Goal: Task Accomplishment & Management: Manage account settings

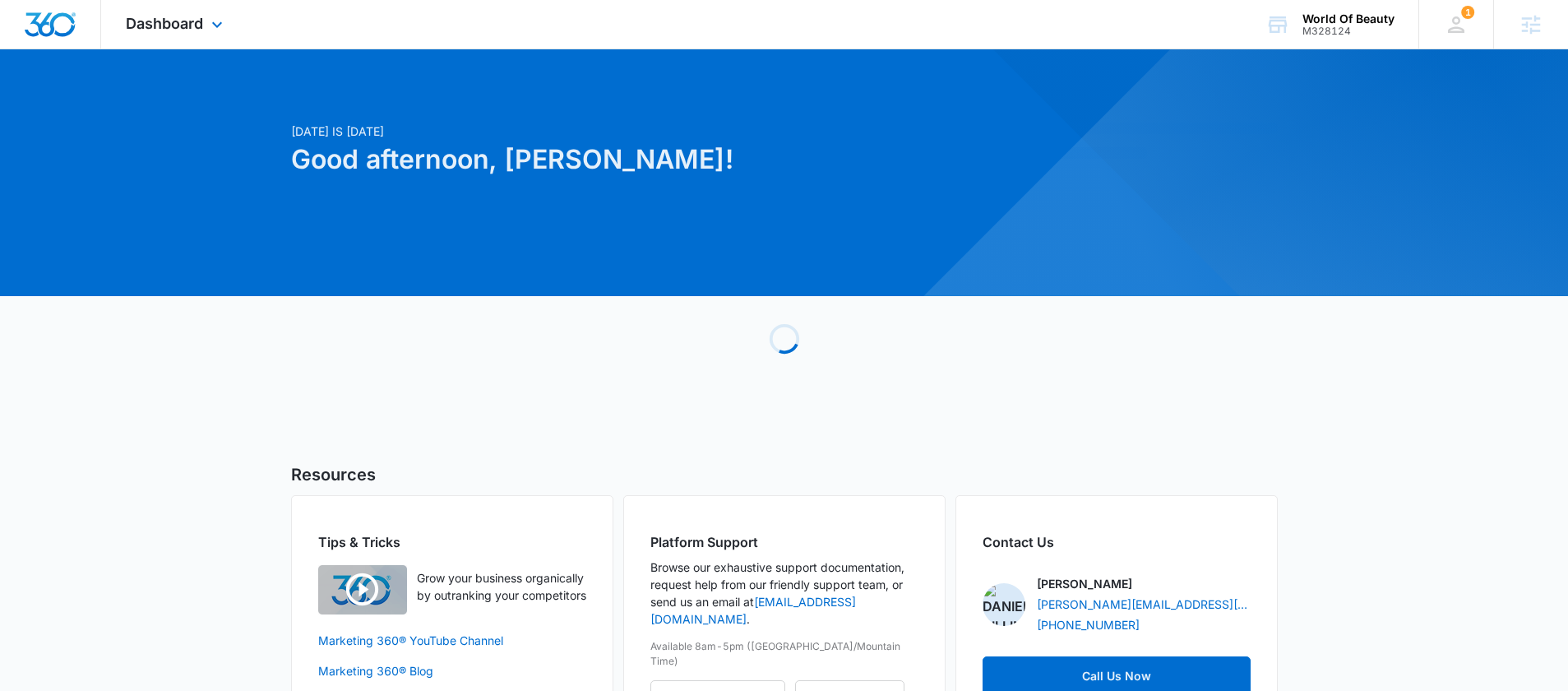
click at [155, 41] on div "Dashboard Apps Reputation Websites Forms CRM Email Social Shop Payments POS Con…" at bounding box center [177, 24] width 151 height 48
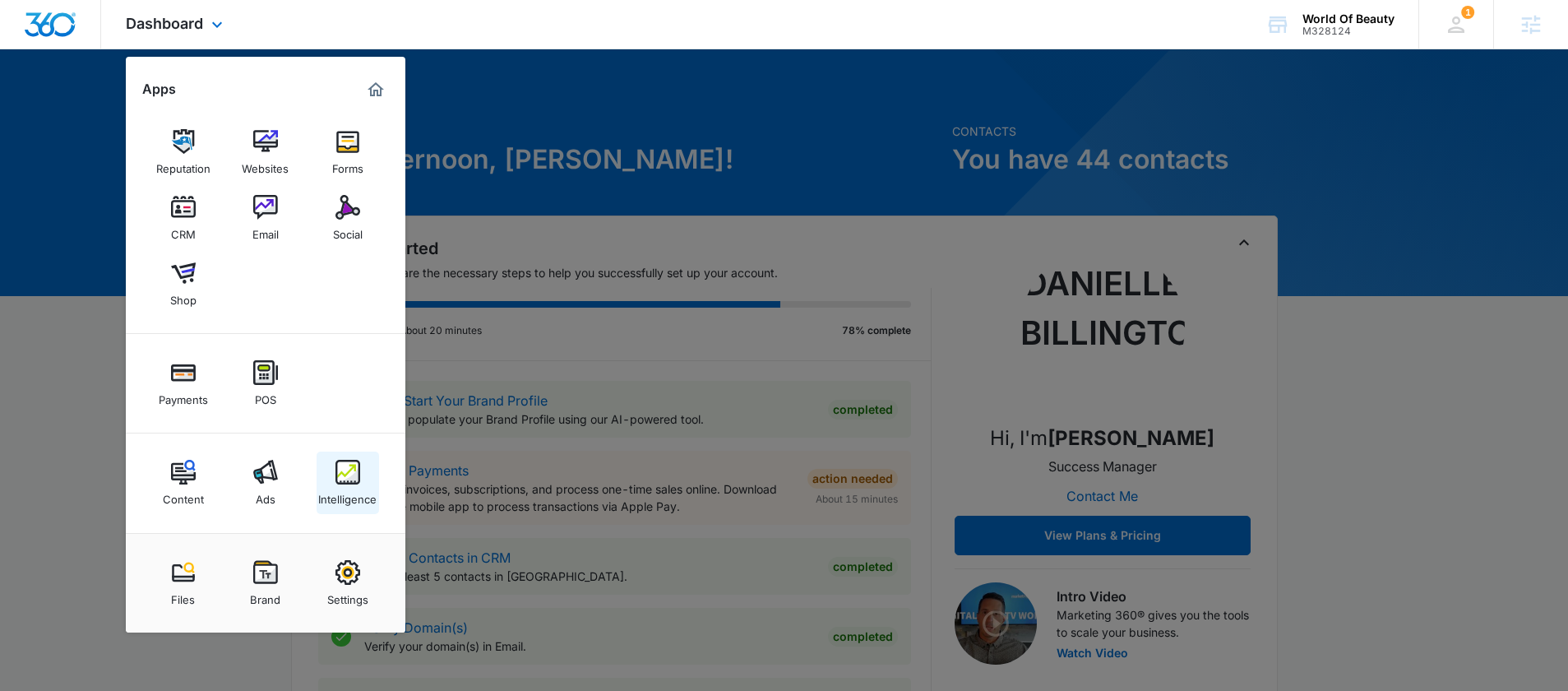
click at [345, 494] on div "Intelligence" at bounding box center [347, 496] width 58 height 22
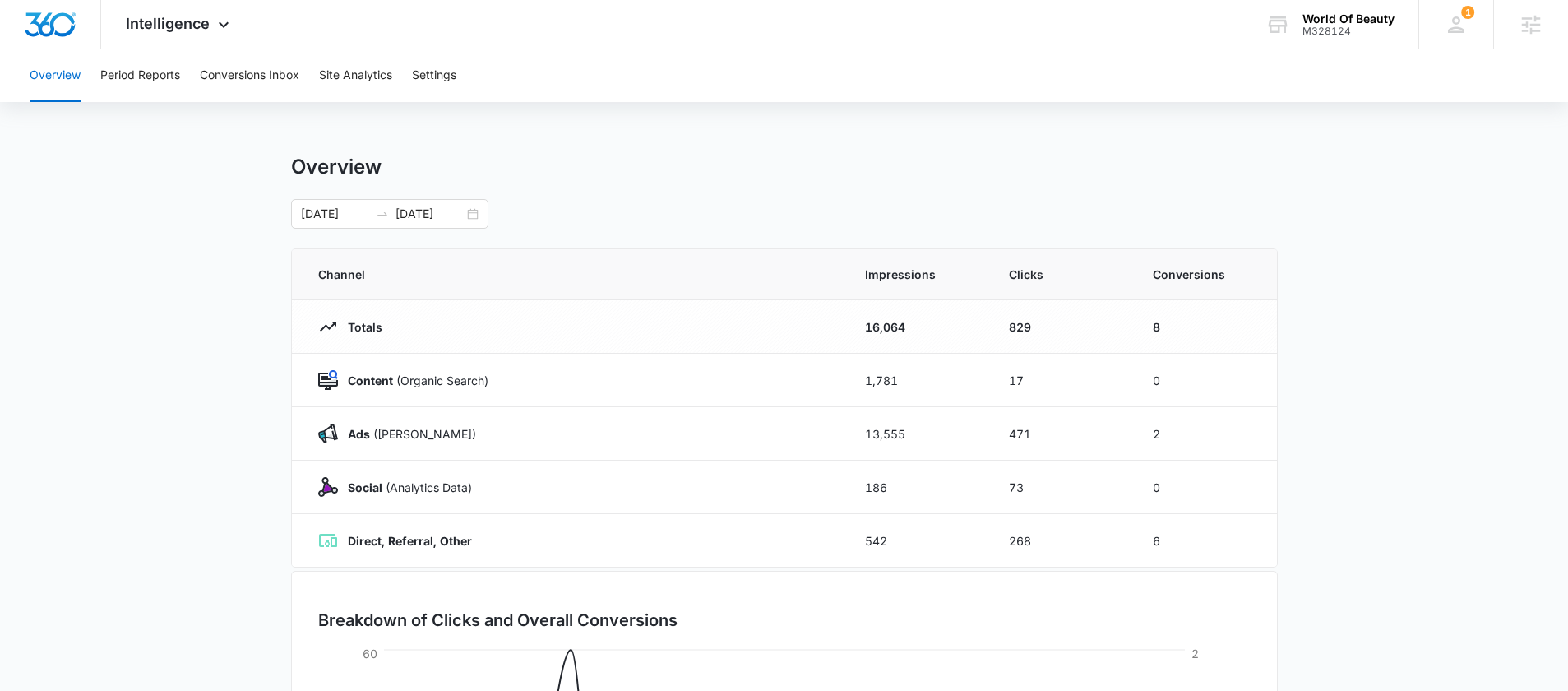
scroll to position [8, 0]
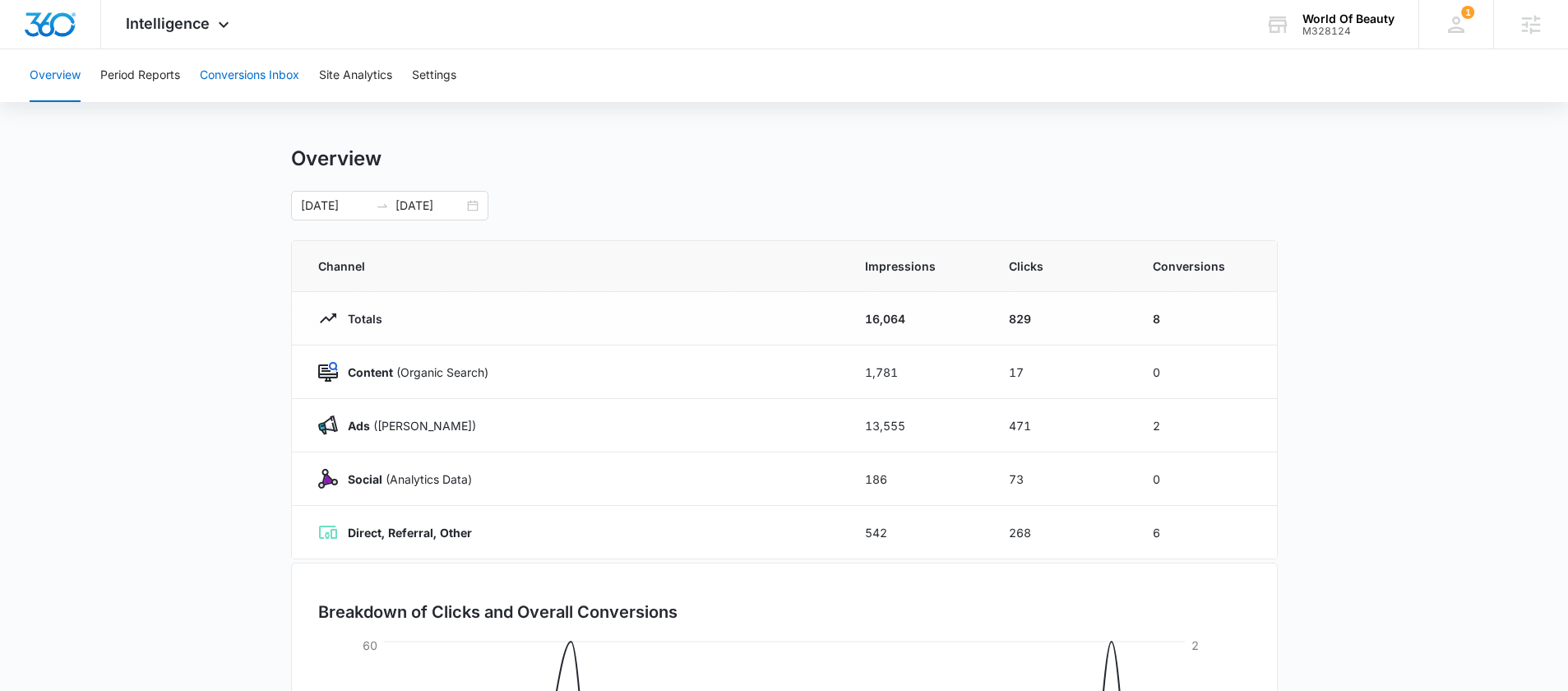
click at [255, 82] on button "Conversions Inbox" at bounding box center [249, 75] width 99 height 53
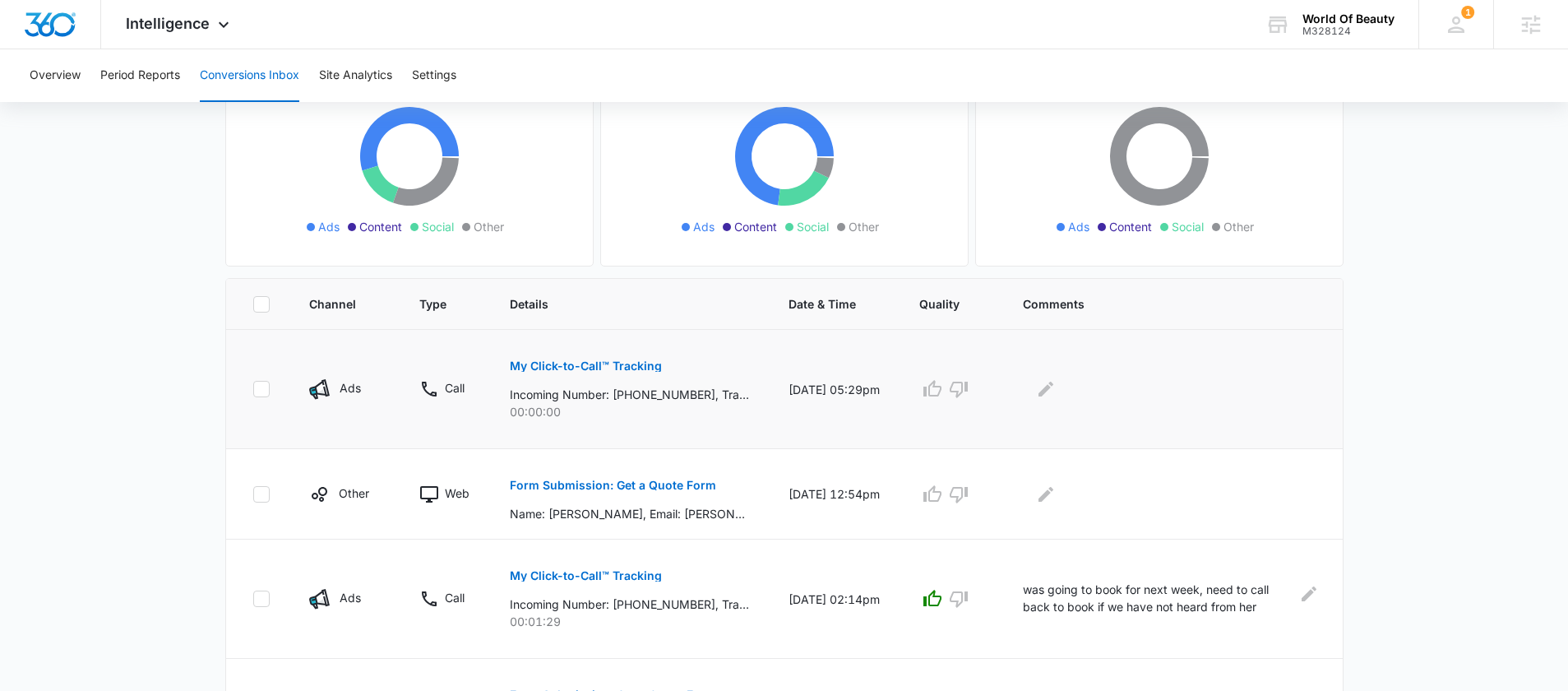
scroll to position [190, 0]
click at [625, 367] on p "My Click-to-Call™ Tracking" at bounding box center [586, 364] width 152 height 12
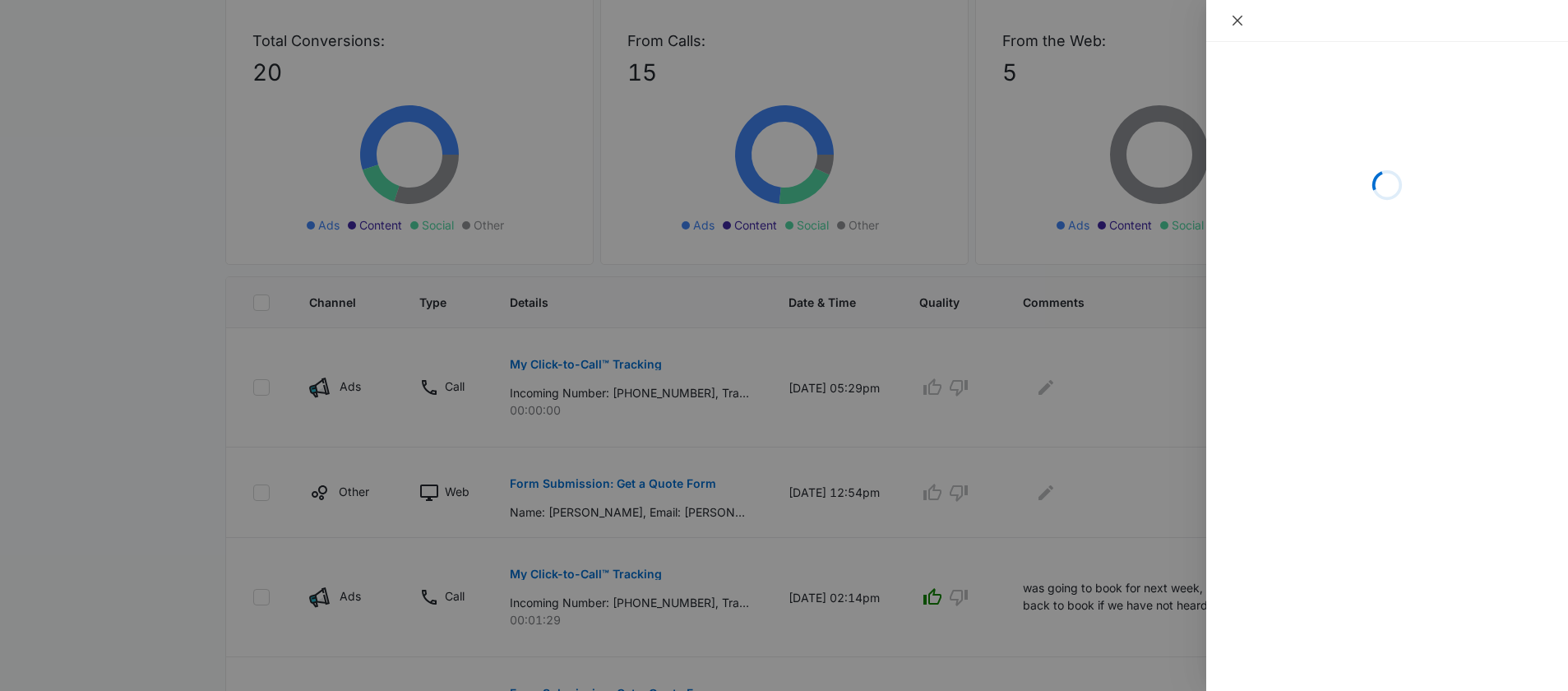
click at [1236, 20] on icon "close" at bounding box center [1237, 20] width 10 height 10
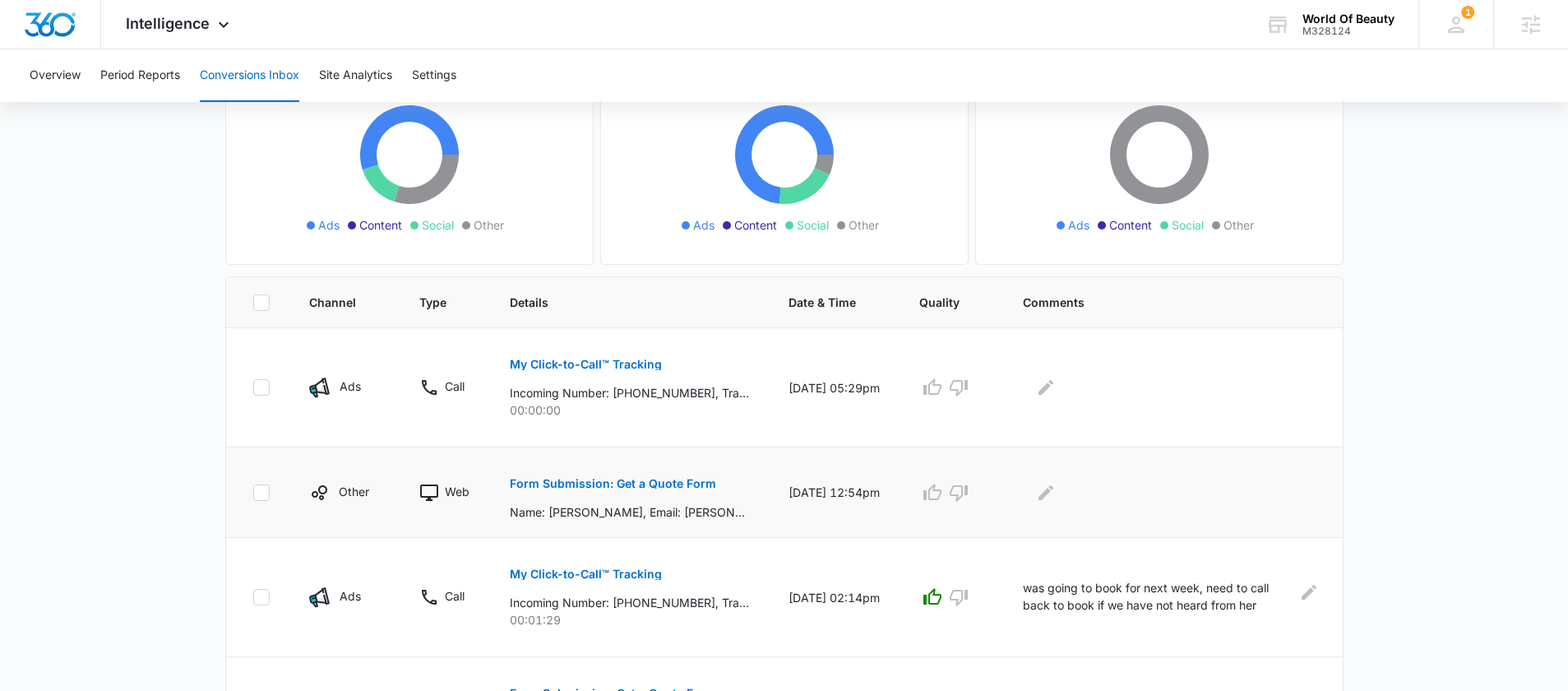
click at [656, 480] on p "Form Submission: Get a Quote Form" at bounding box center [613, 483] width 206 height 12
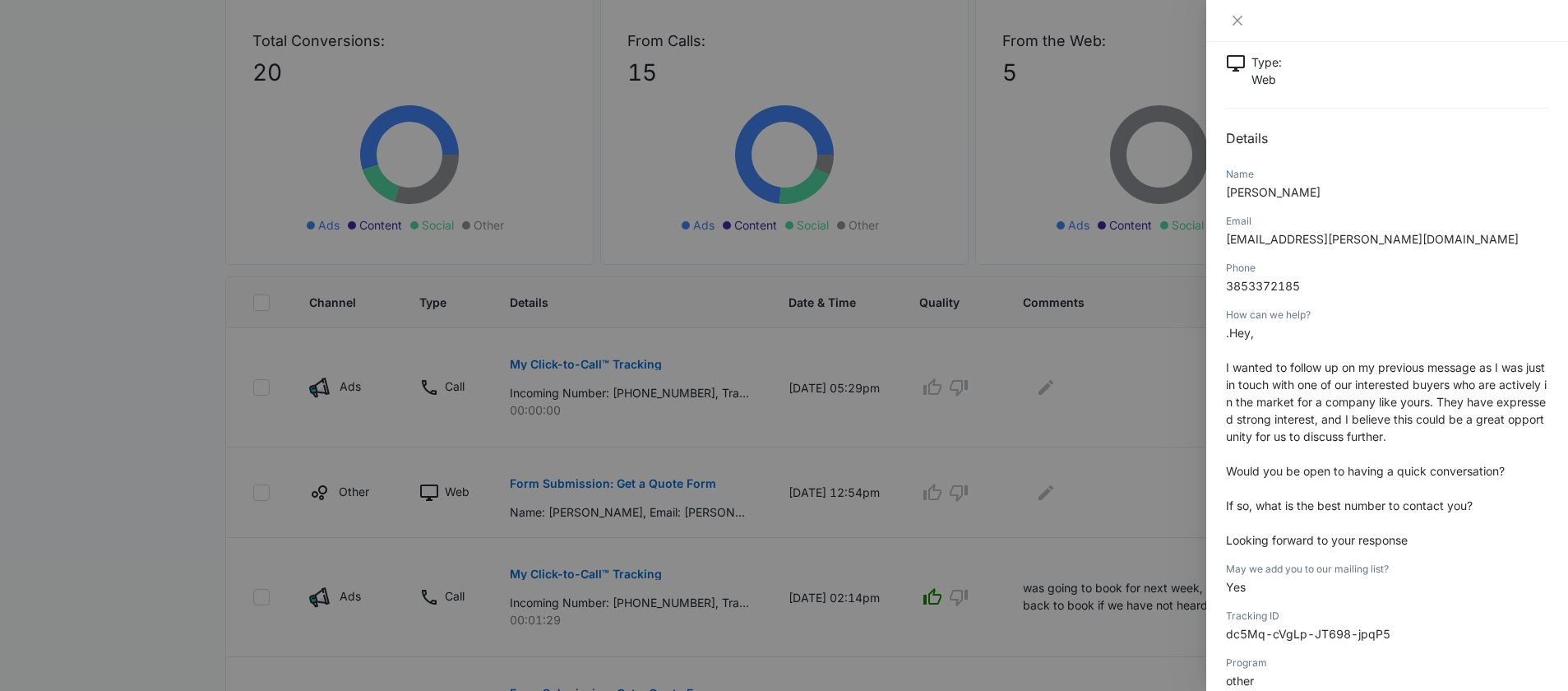
scroll to position [107, 0]
click at [1236, 21] on icon "close" at bounding box center [1237, 21] width 13 height 13
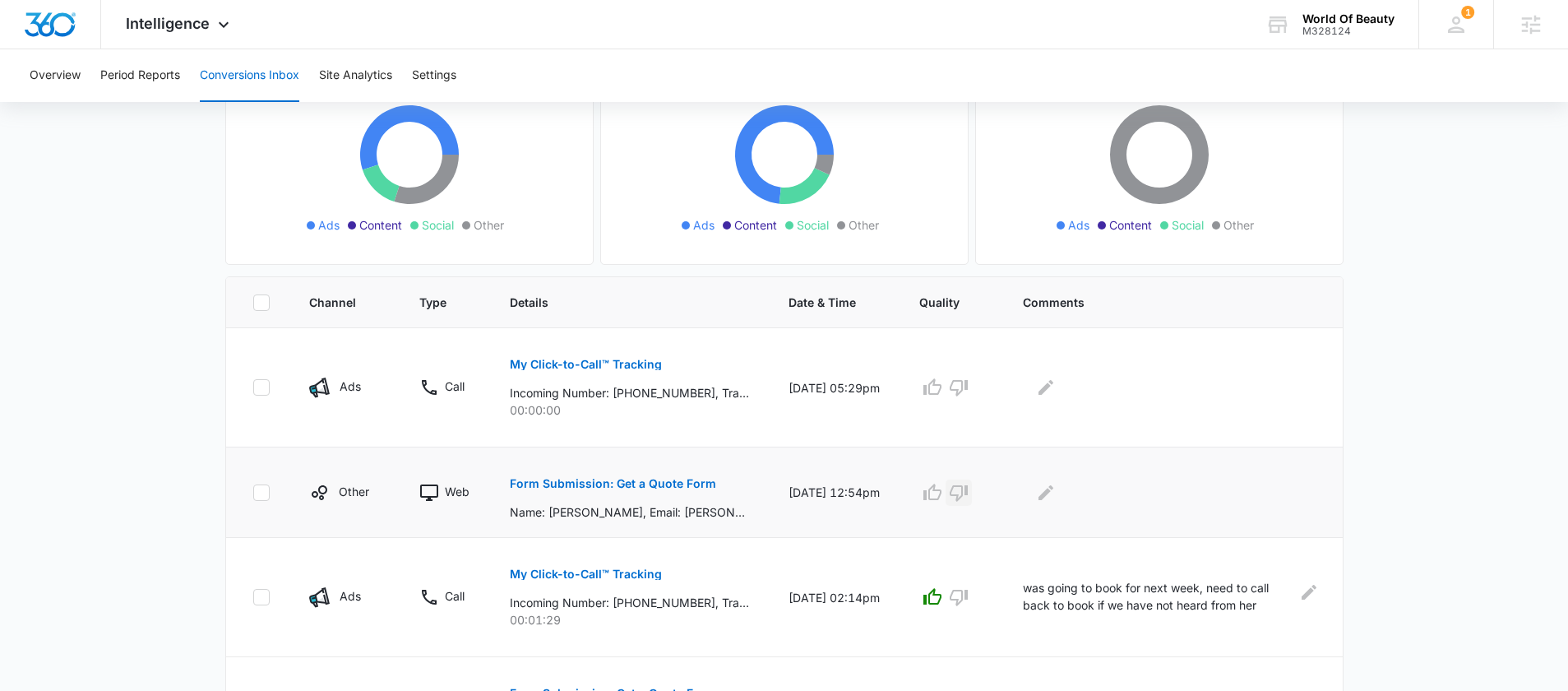
click at [965, 488] on icon "button" at bounding box center [959, 493] width 20 height 20
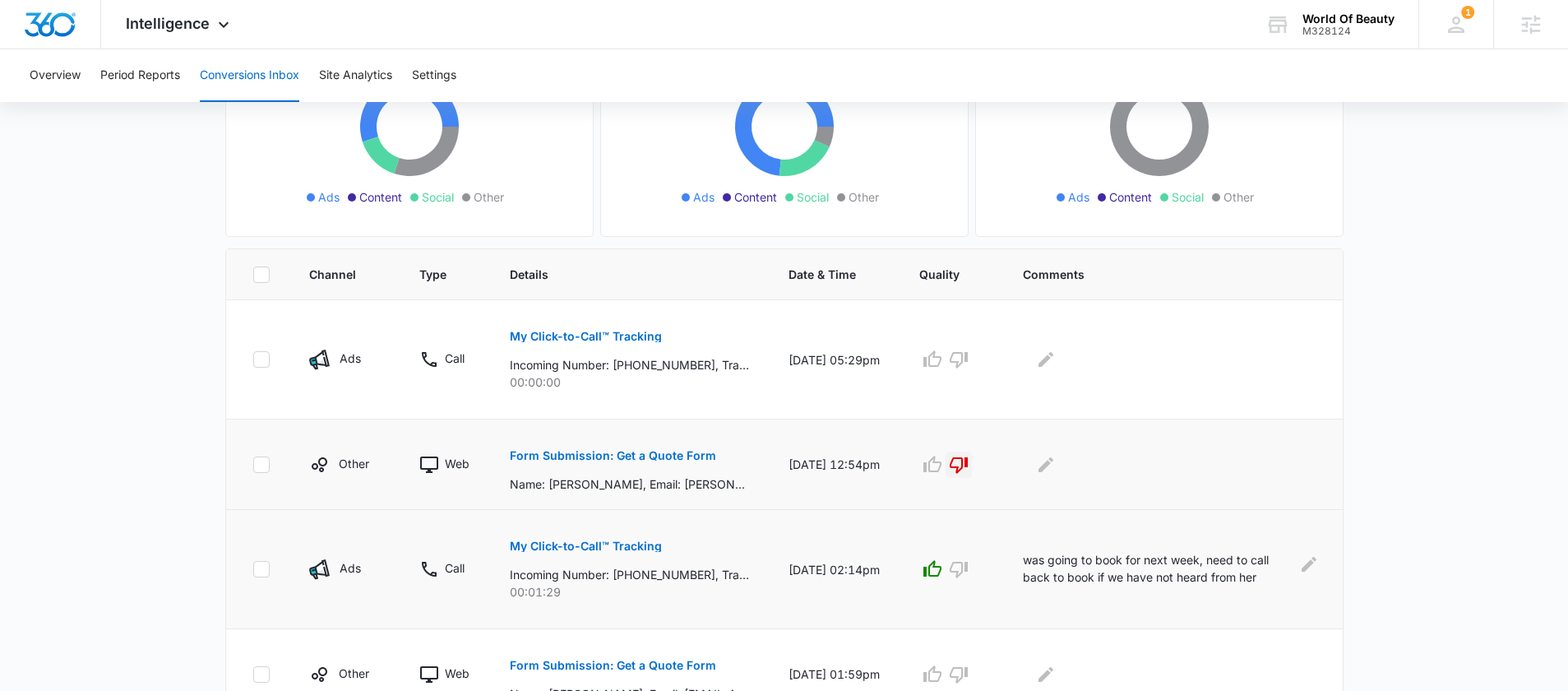
scroll to position [151, 0]
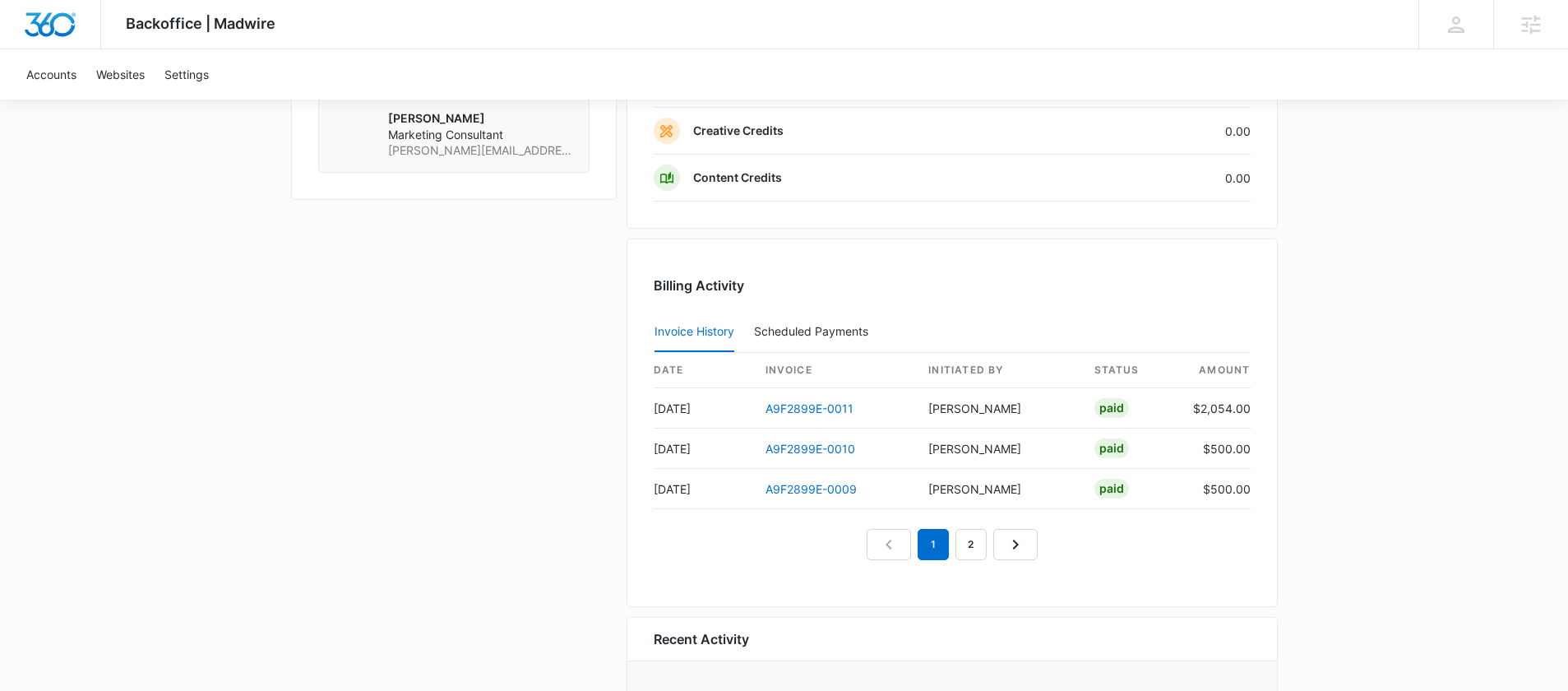
scroll to position [1656, 0]
click at [976, 551] on link "2" at bounding box center [971, 543] width 31 height 31
click at [917, 548] on link "1" at bounding box center [914, 543] width 31 height 31
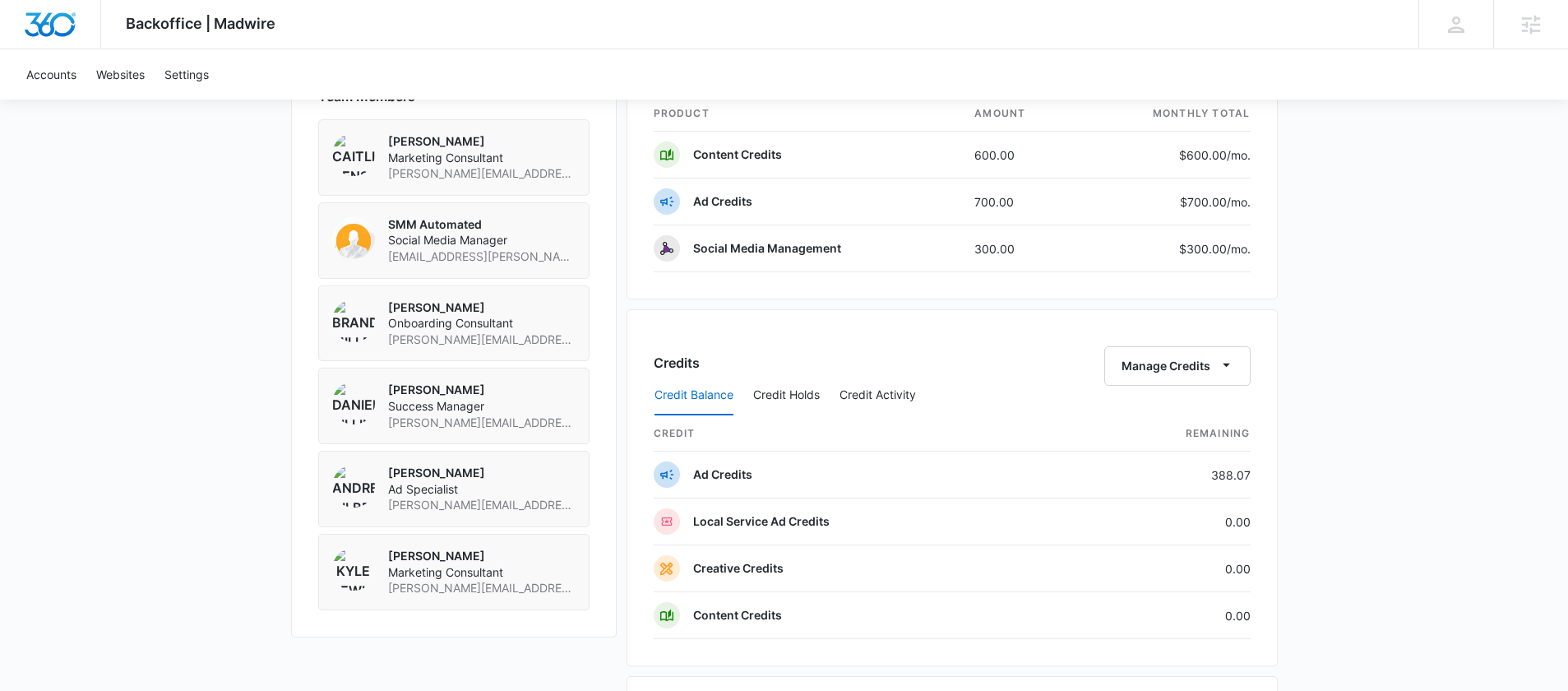
scroll to position [1232, 0]
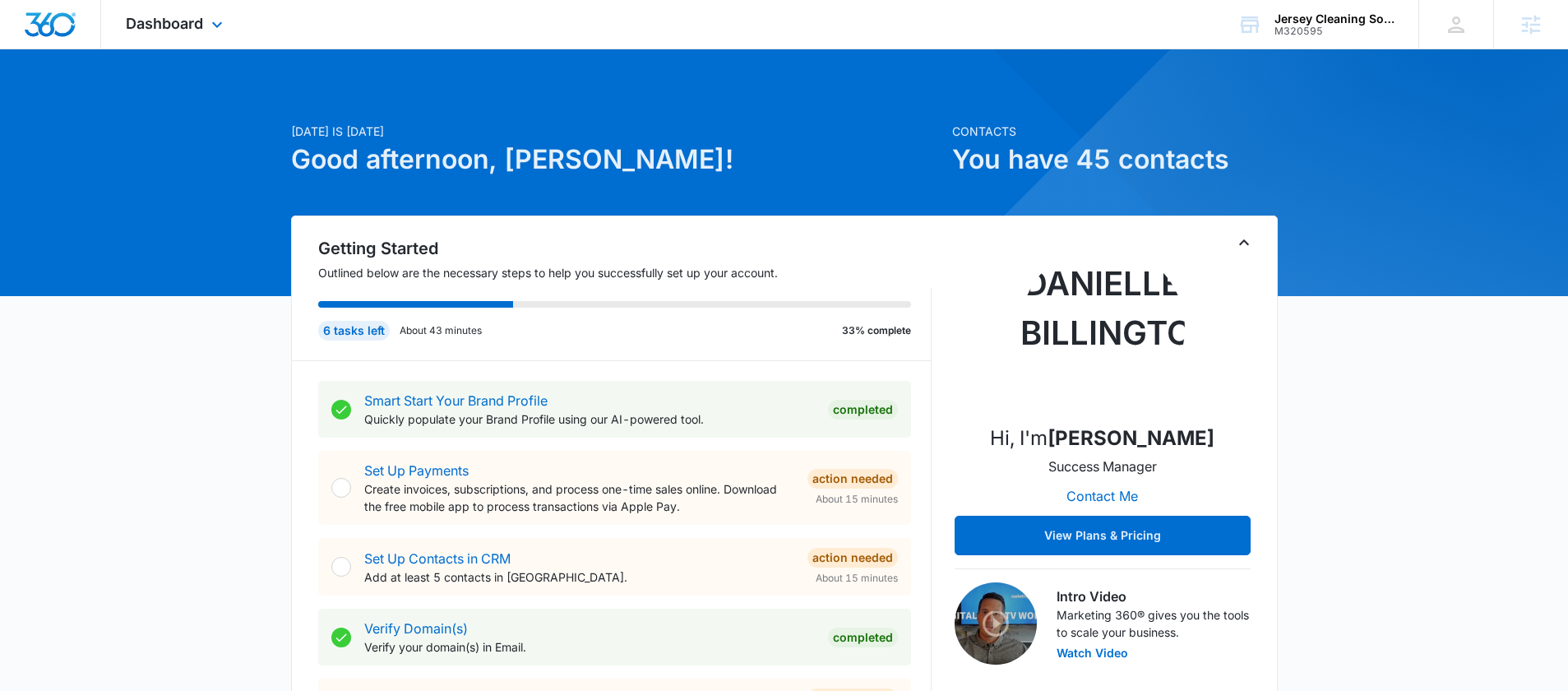
click at [198, 33] on div "Dashboard Apps Reputation Websites Forms CRM Email Social Shop Payments POS Con…" at bounding box center [177, 24] width 151 height 48
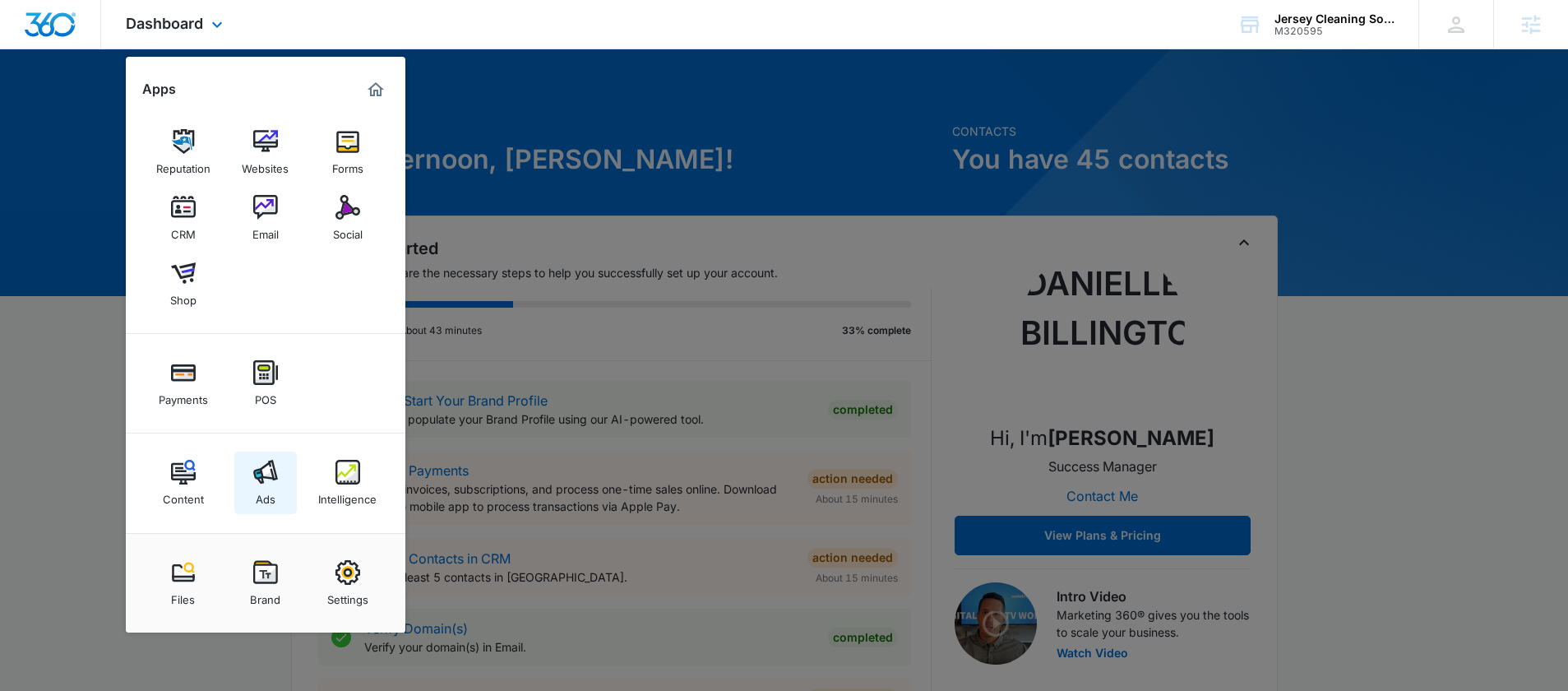
click at [257, 479] on img at bounding box center [266, 472] width 25 height 25
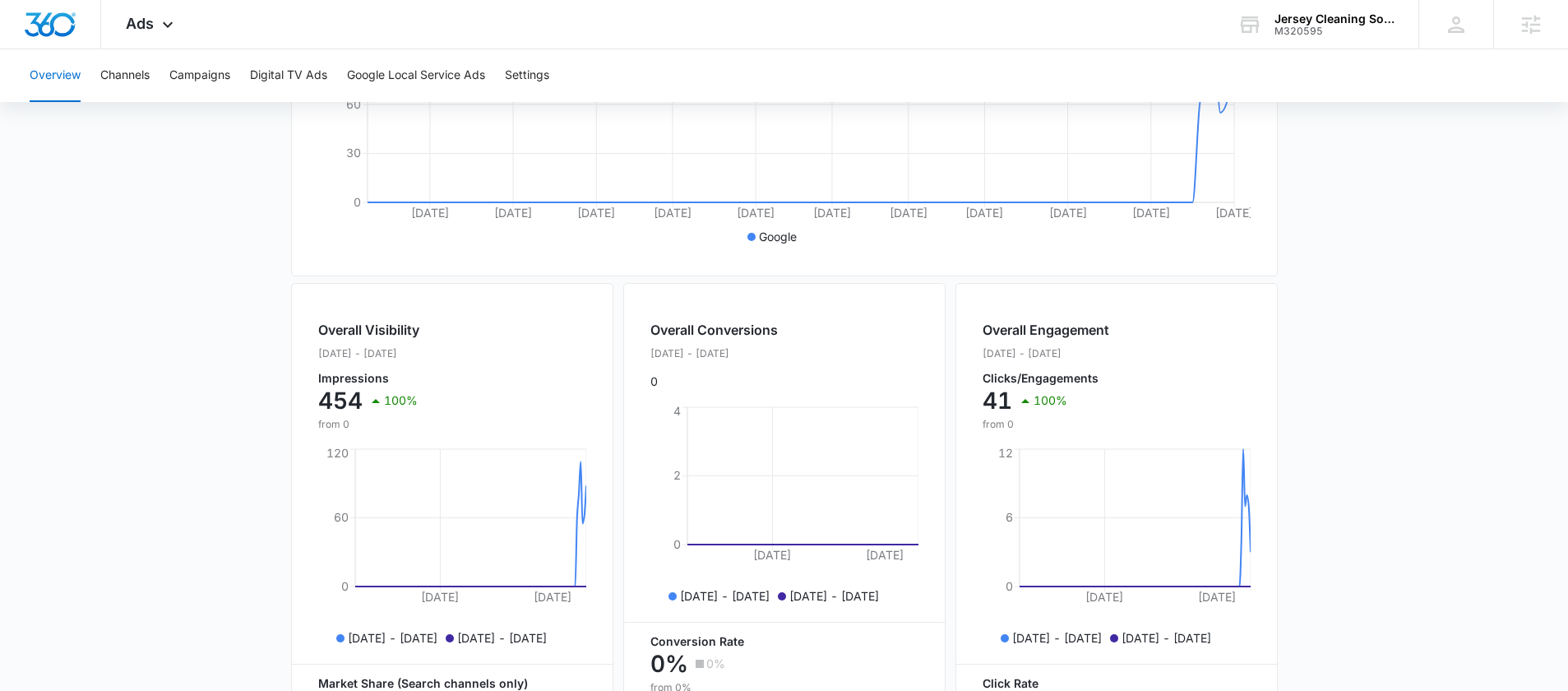
scroll to position [438, 0]
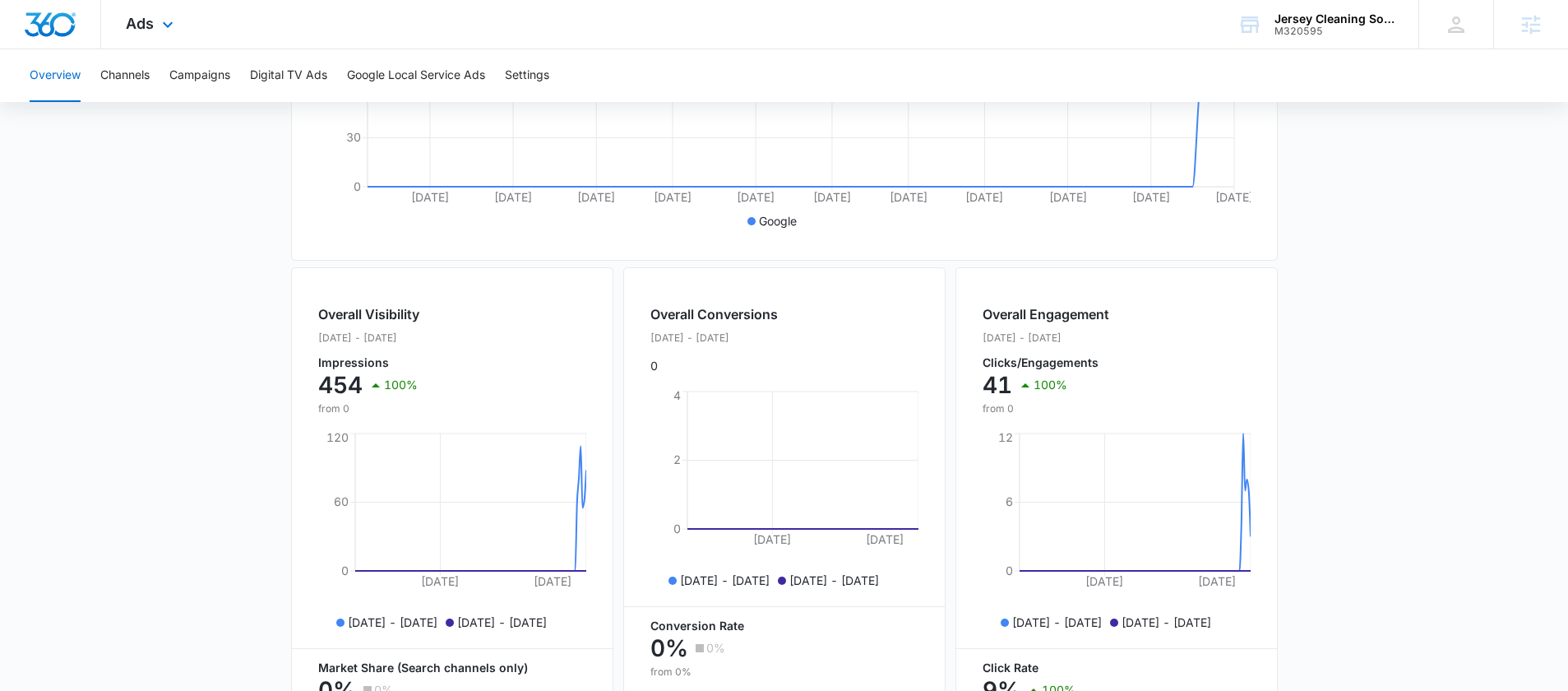
click at [179, 29] on div "Ads Apps Reputation Websites Forms CRM Email Social Shop Payments POS Content A…" at bounding box center [151, 24] width 101 height 48
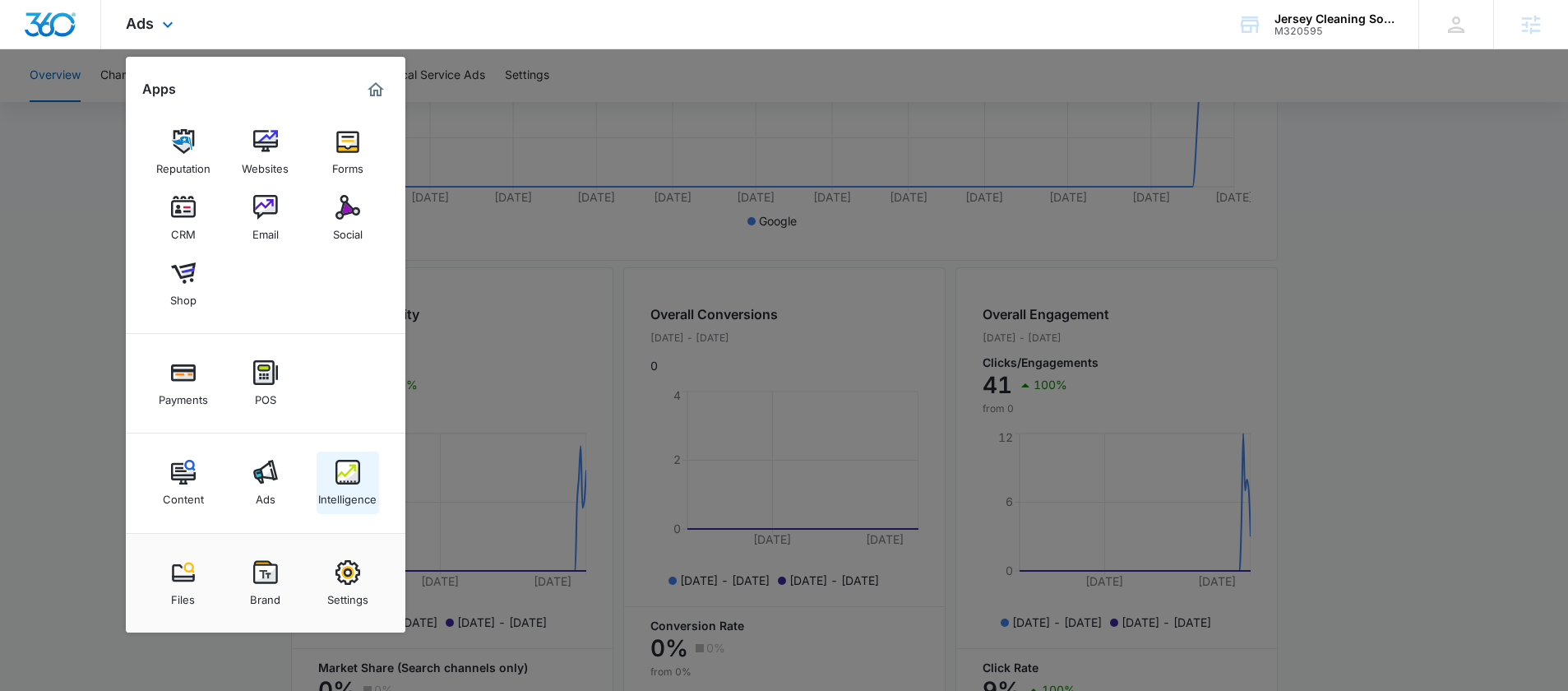
click at [370, 496] on div "Intelligence" at bounding box center [347, 496] width 58 height 22
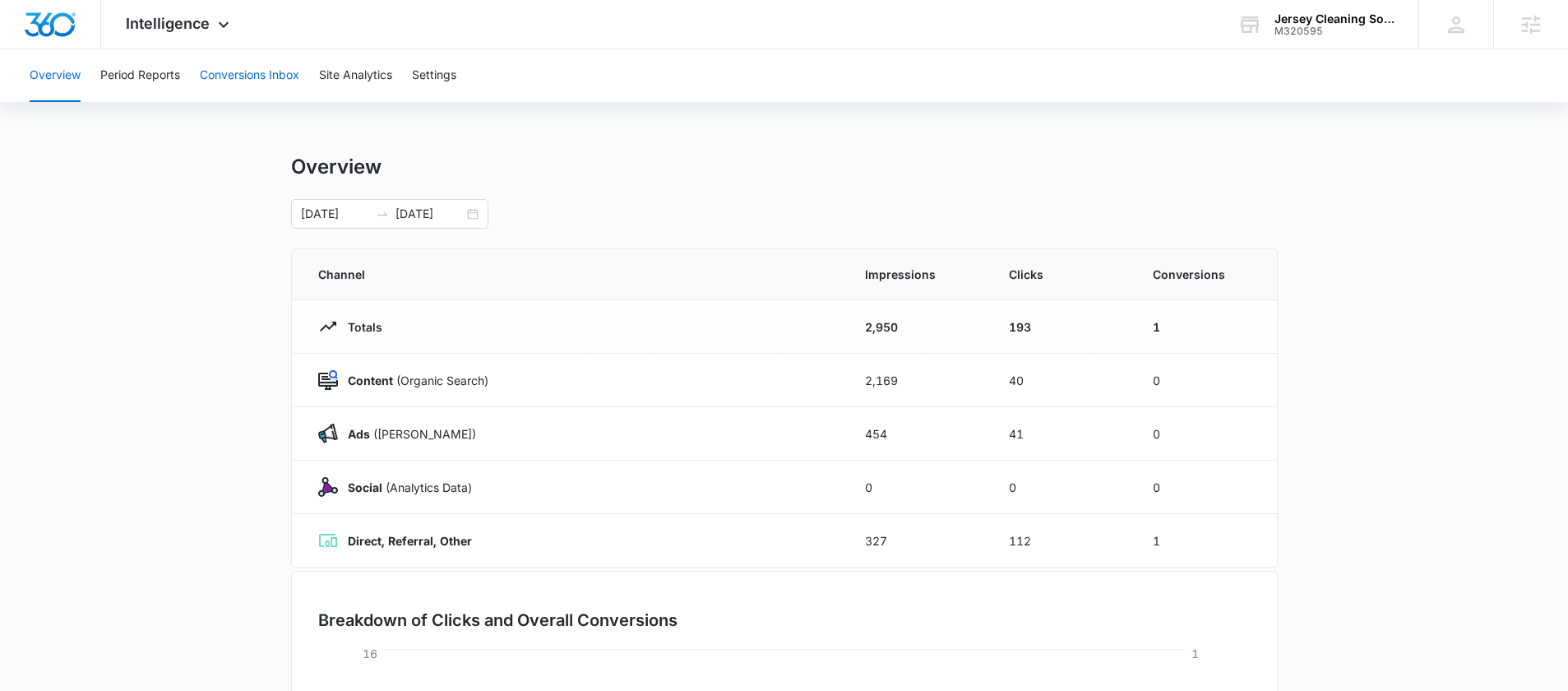
click at [246, 76] on button "Conversions Inbox" at bounding box center [249, 75] width 99 height 53
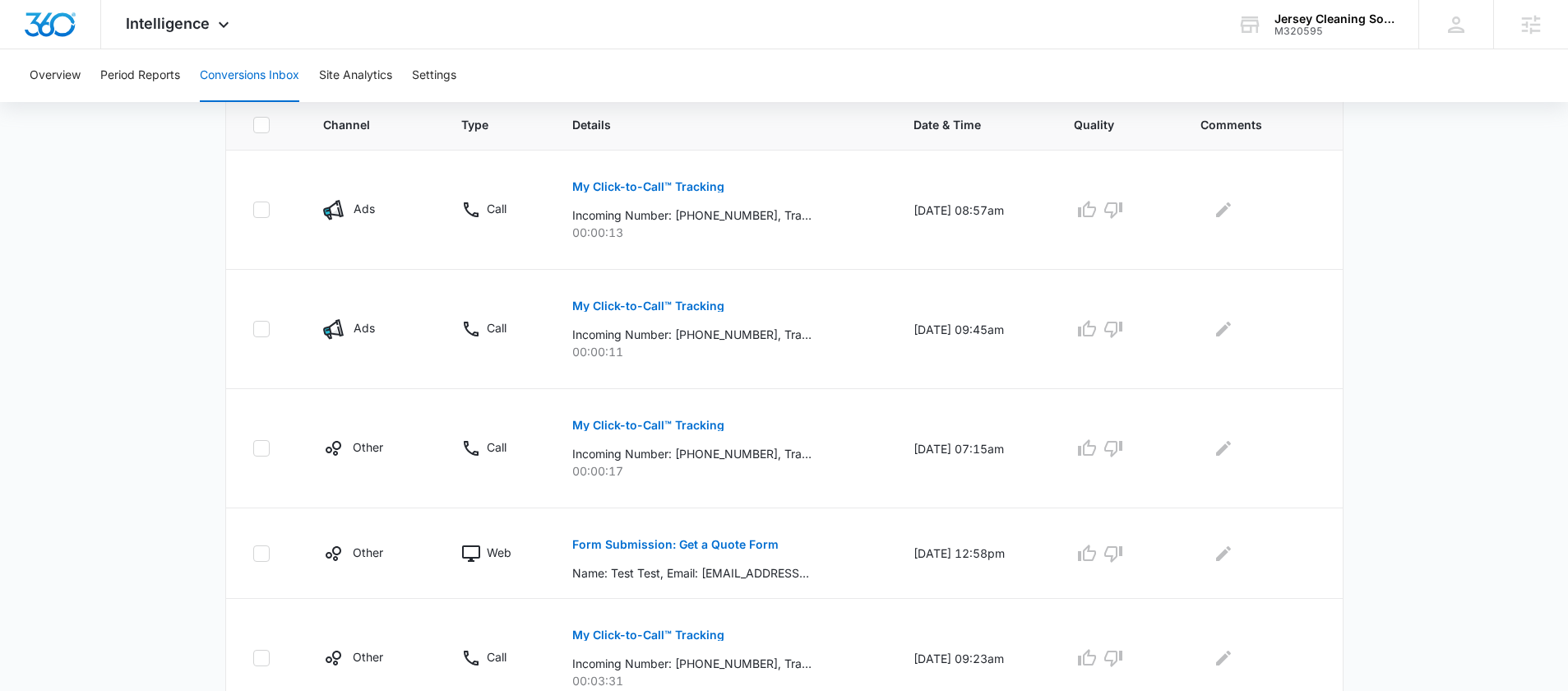
scroll to position [370, 0]
click at [590, 301] on p "My Click-to-Call™ Tracking" at bounding box center [649, 303] width 152 height 12
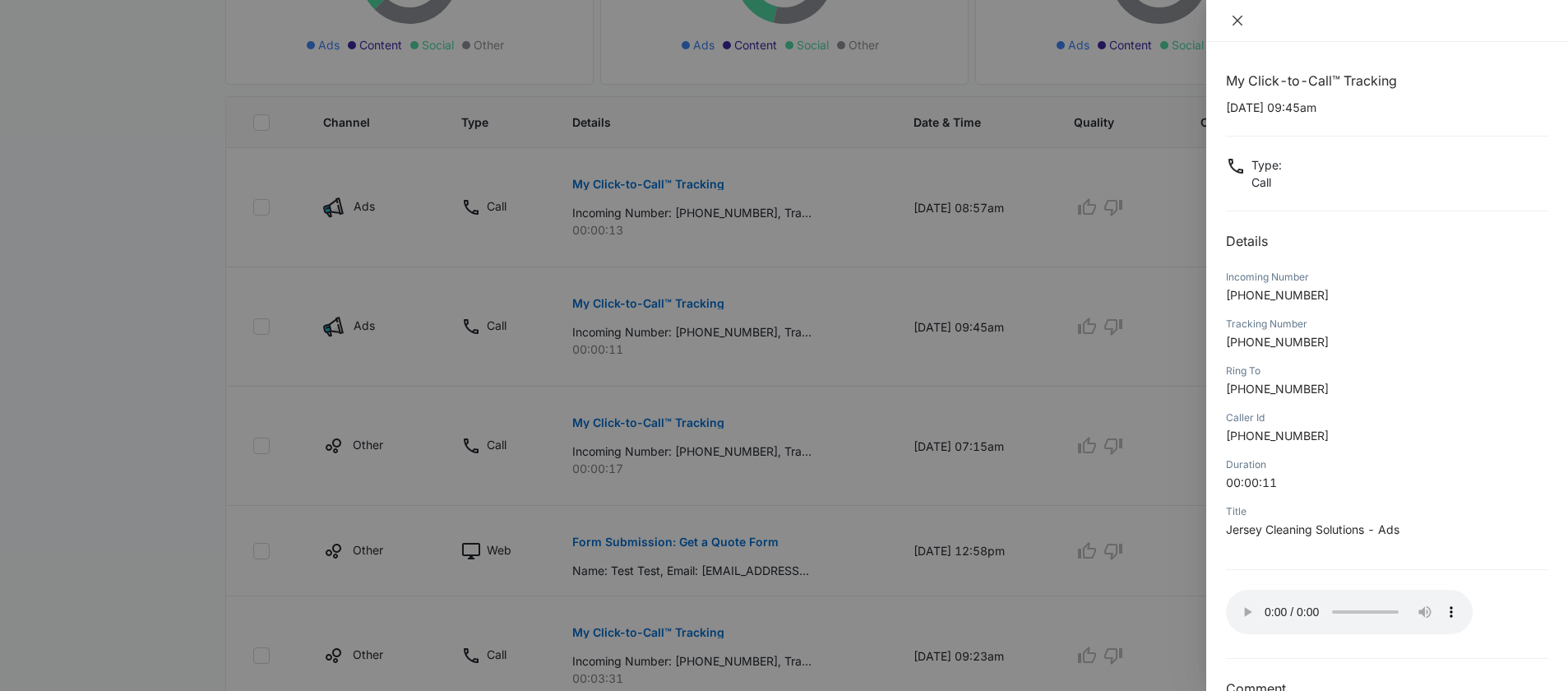
click at [1236, 25] on icon "close" at bounding box center [1237, 21] width 13 height 13
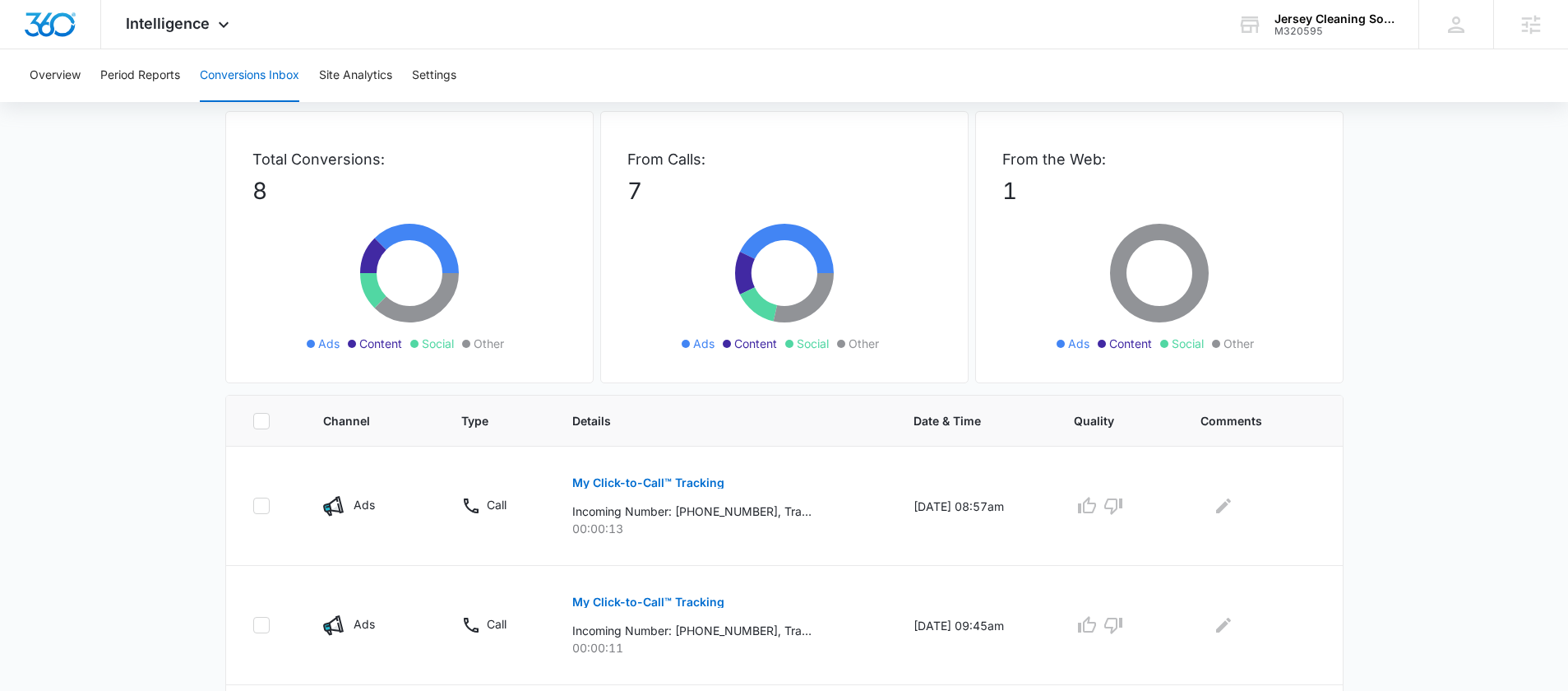
scroll to position [32, 0]
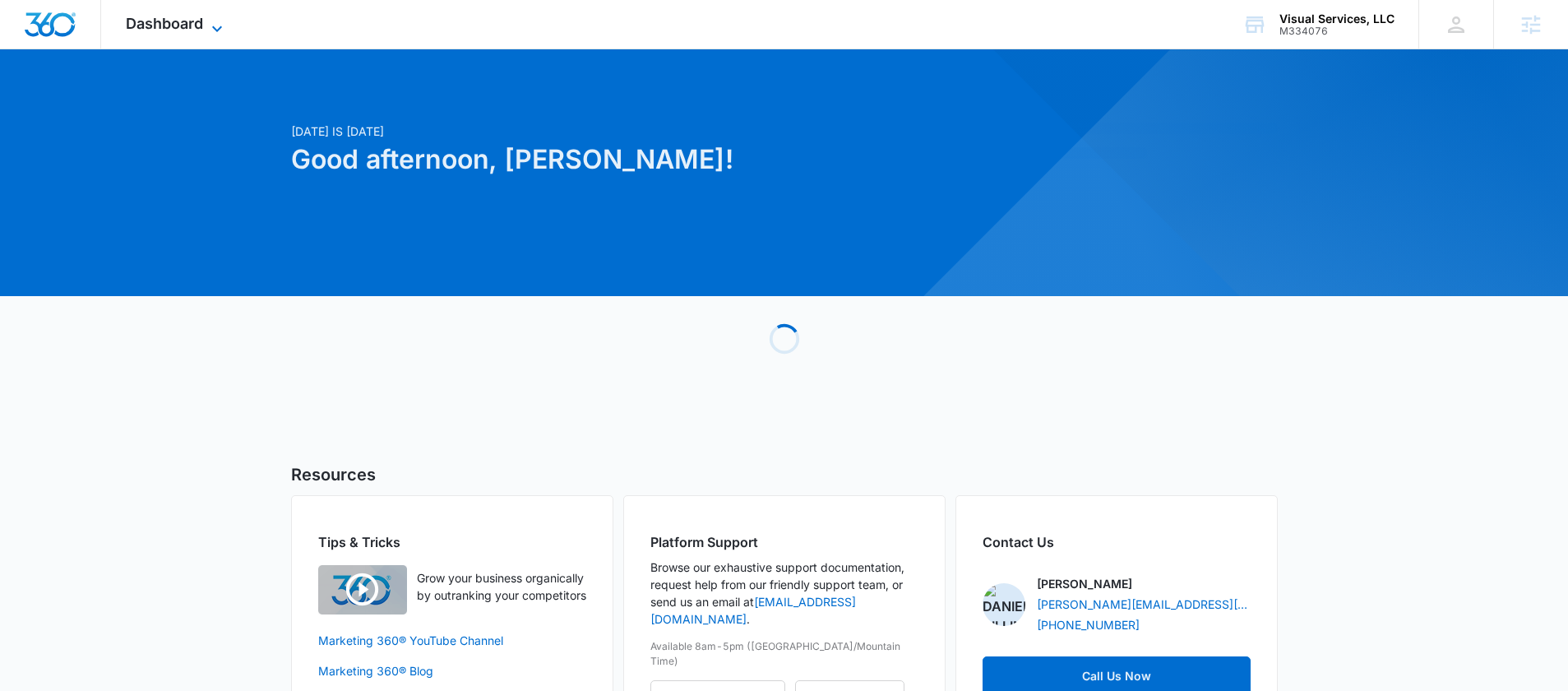
click at [194, 22] on span "Dashboard" at bounding box center [164, 23] width 77 height 17
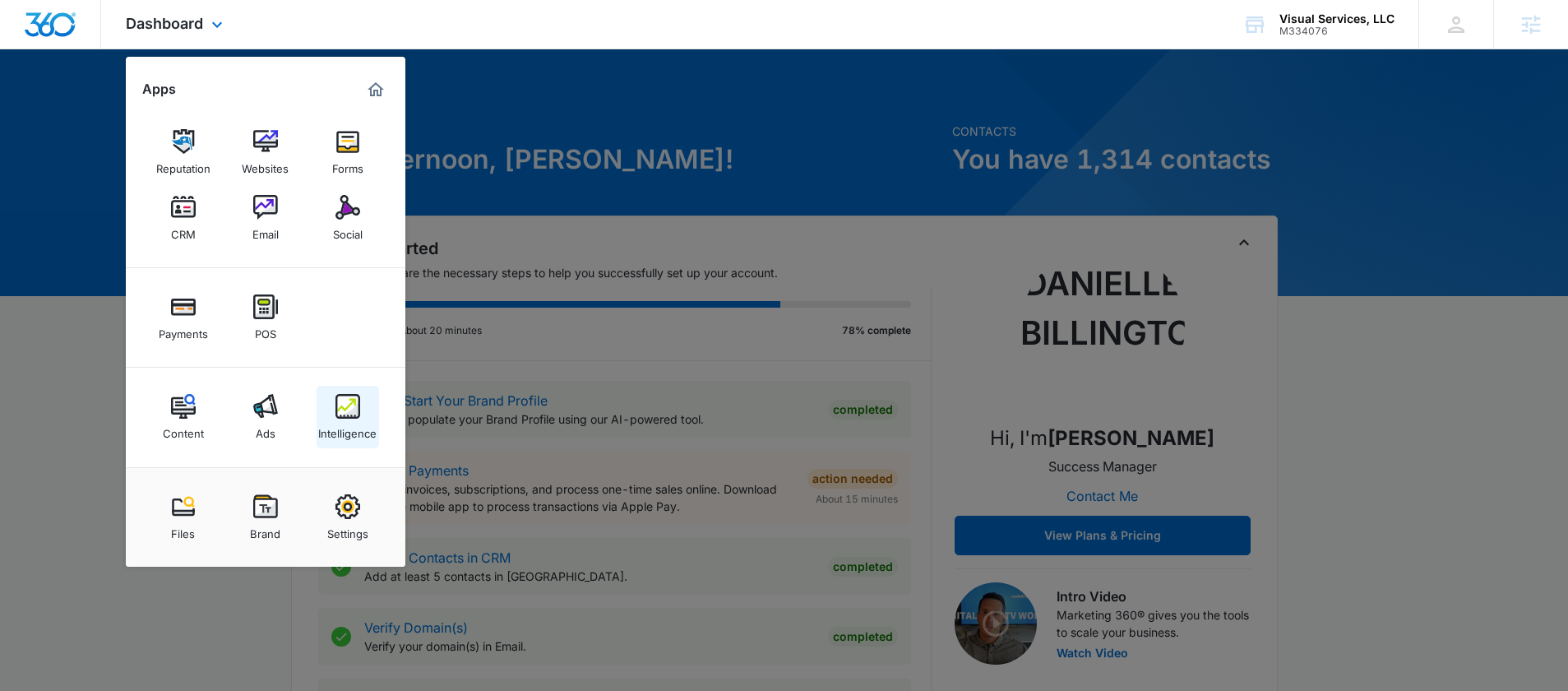
click at [347, 435] on div "Intelligence" at bounding box center [347, 429] width 58 height 22
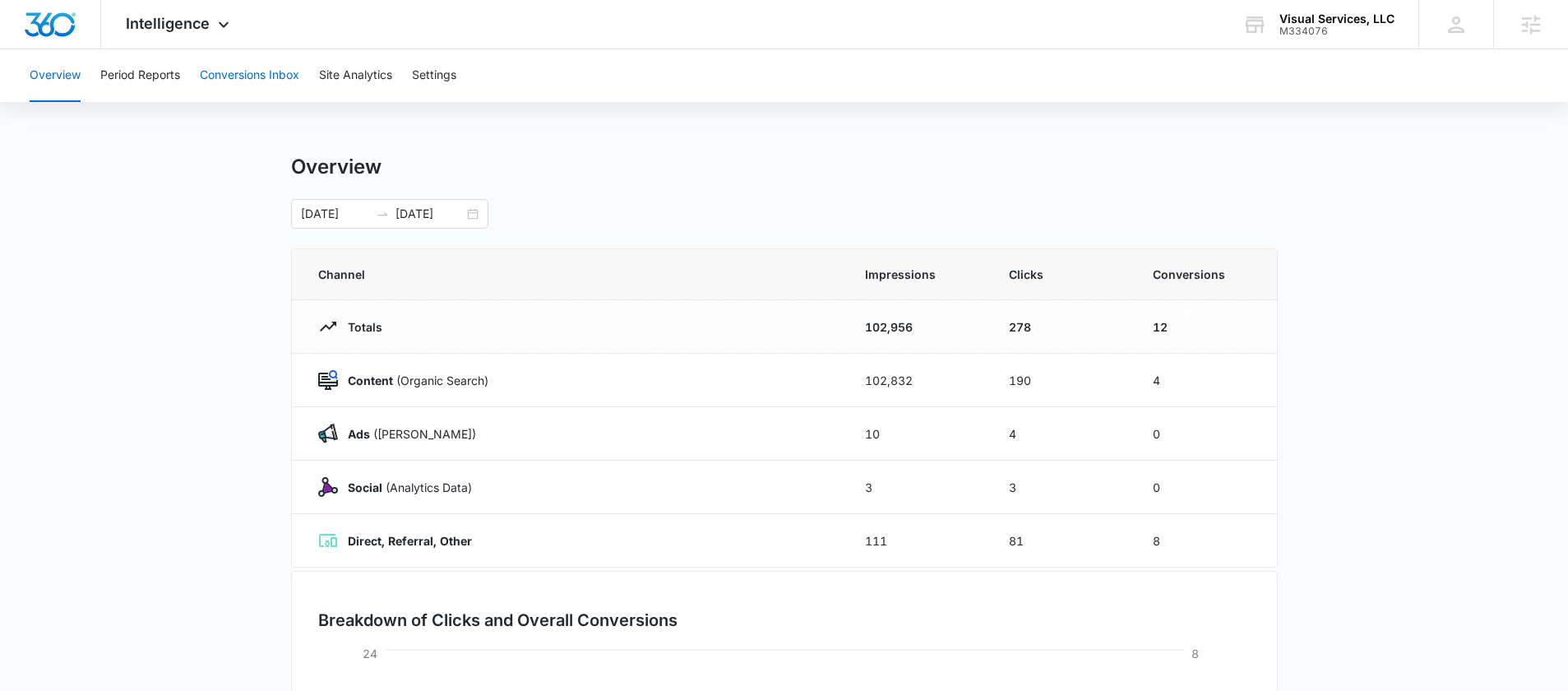
click at [247, 79] on button "Conversions Inbox" at bounding box center [249, 75] width 99 height 53
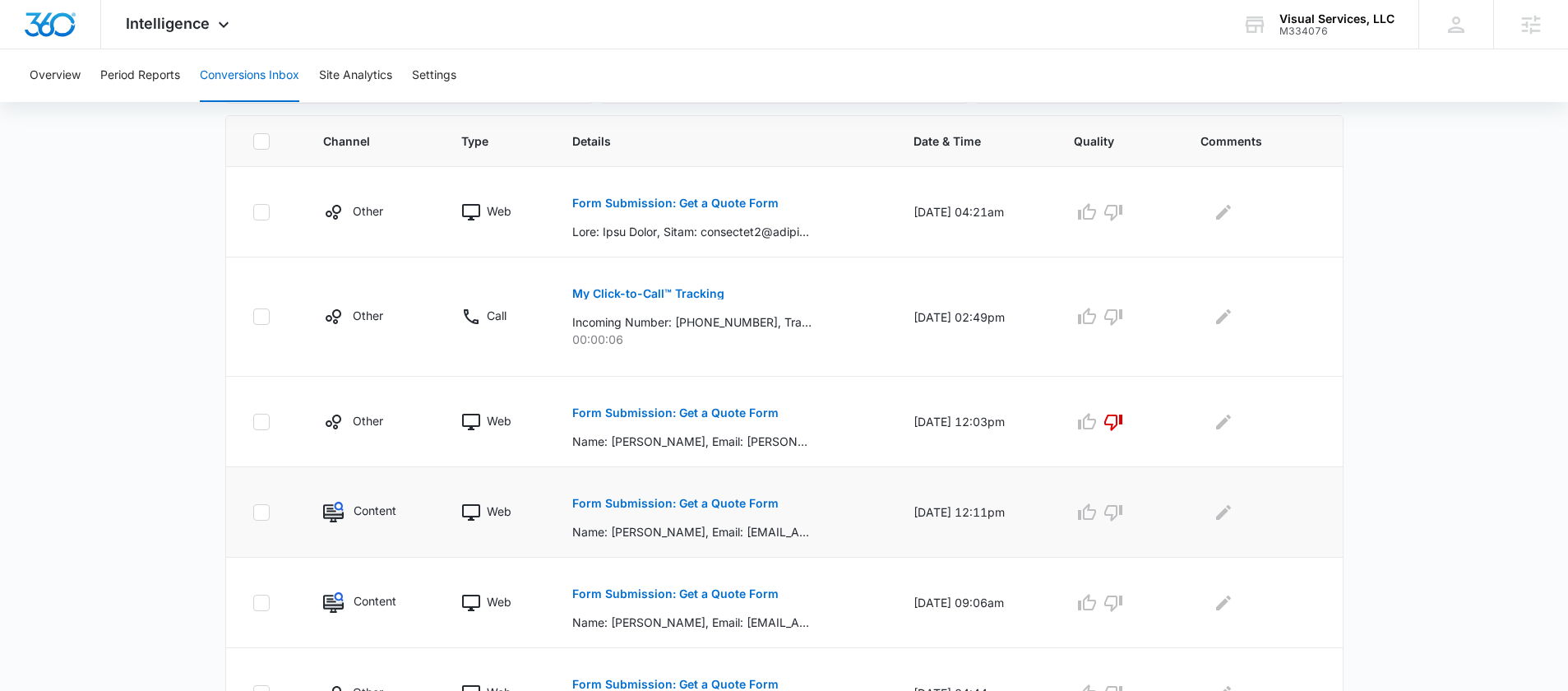
scroll to position [363, 0]
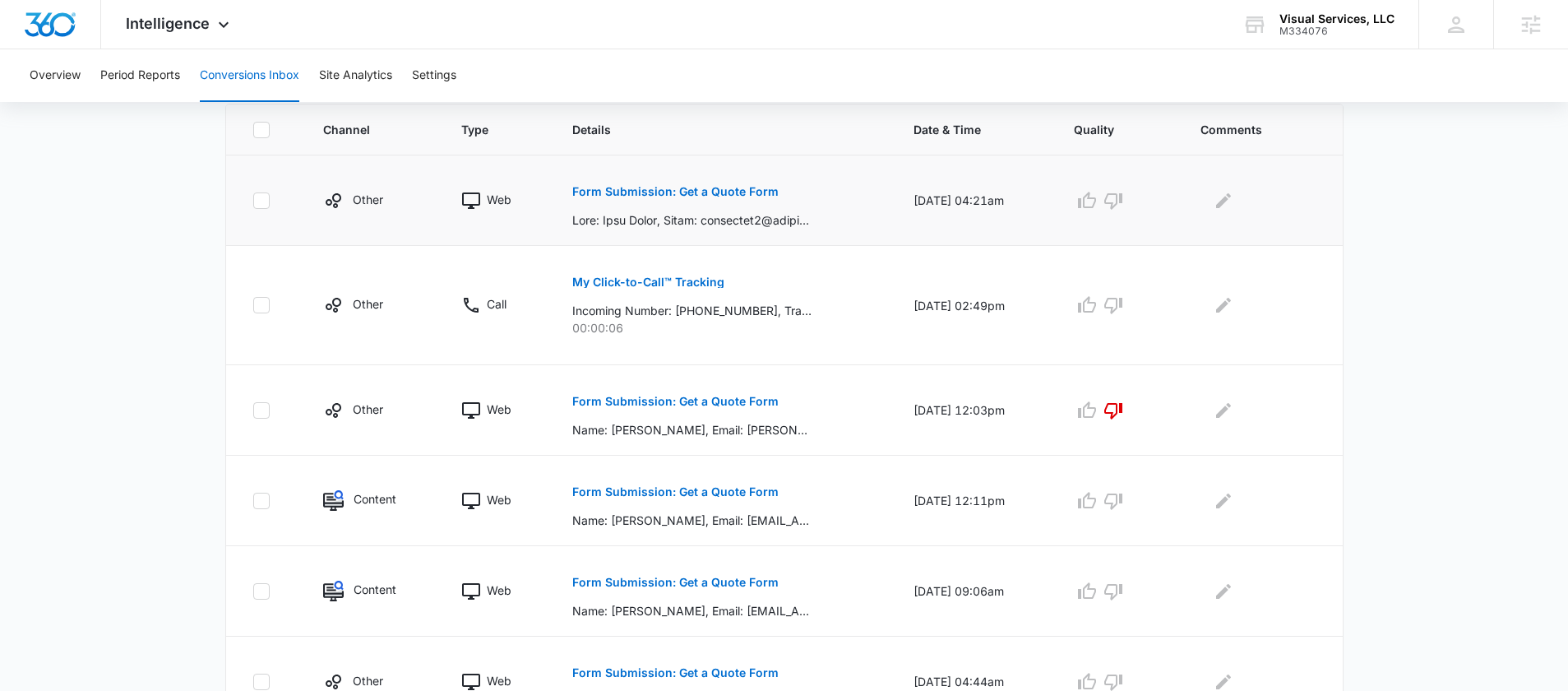
click at [710, 194] on p "Form Submission: Get a Quote Form" at bounding box center [676, 191] width 206 height 12
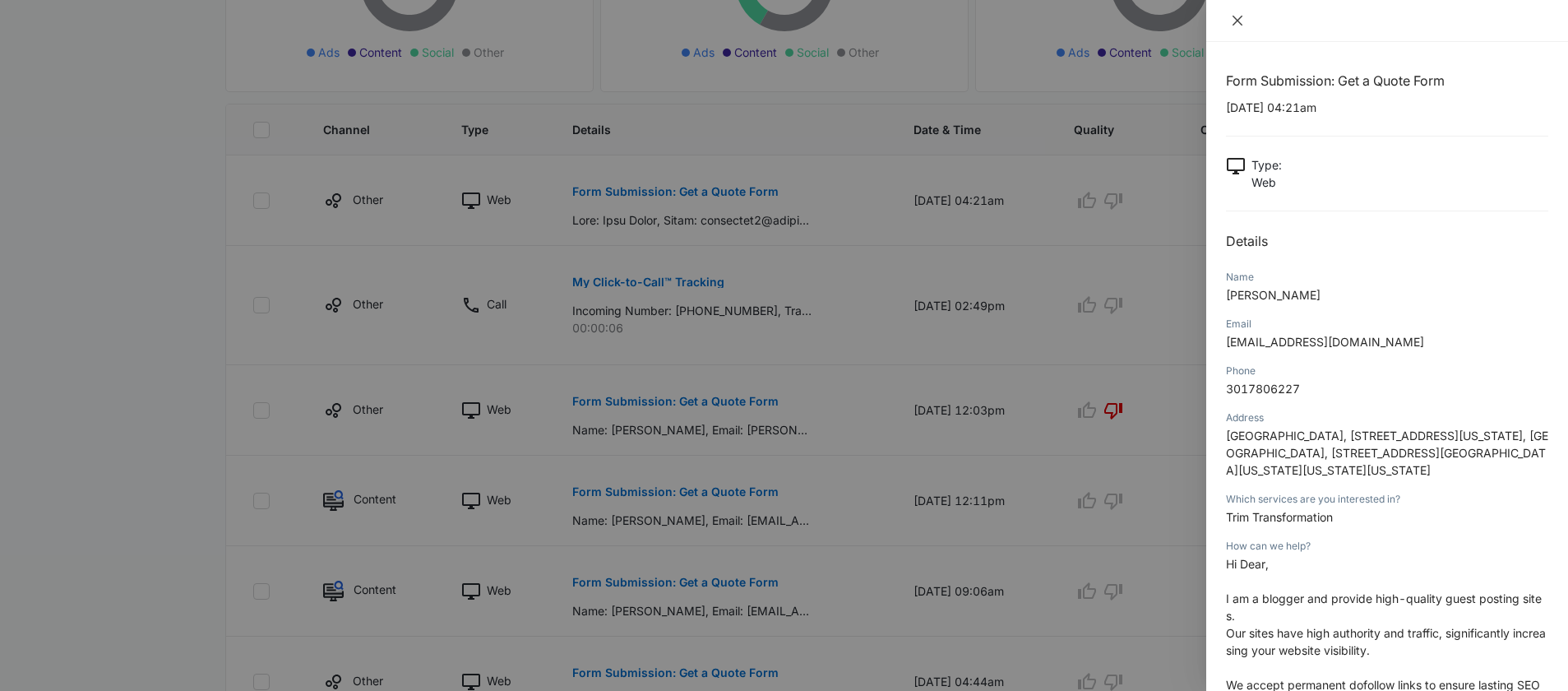
click at [1237, 20] on icon "close" at bounding box center [1237, 20] width 10 height 10
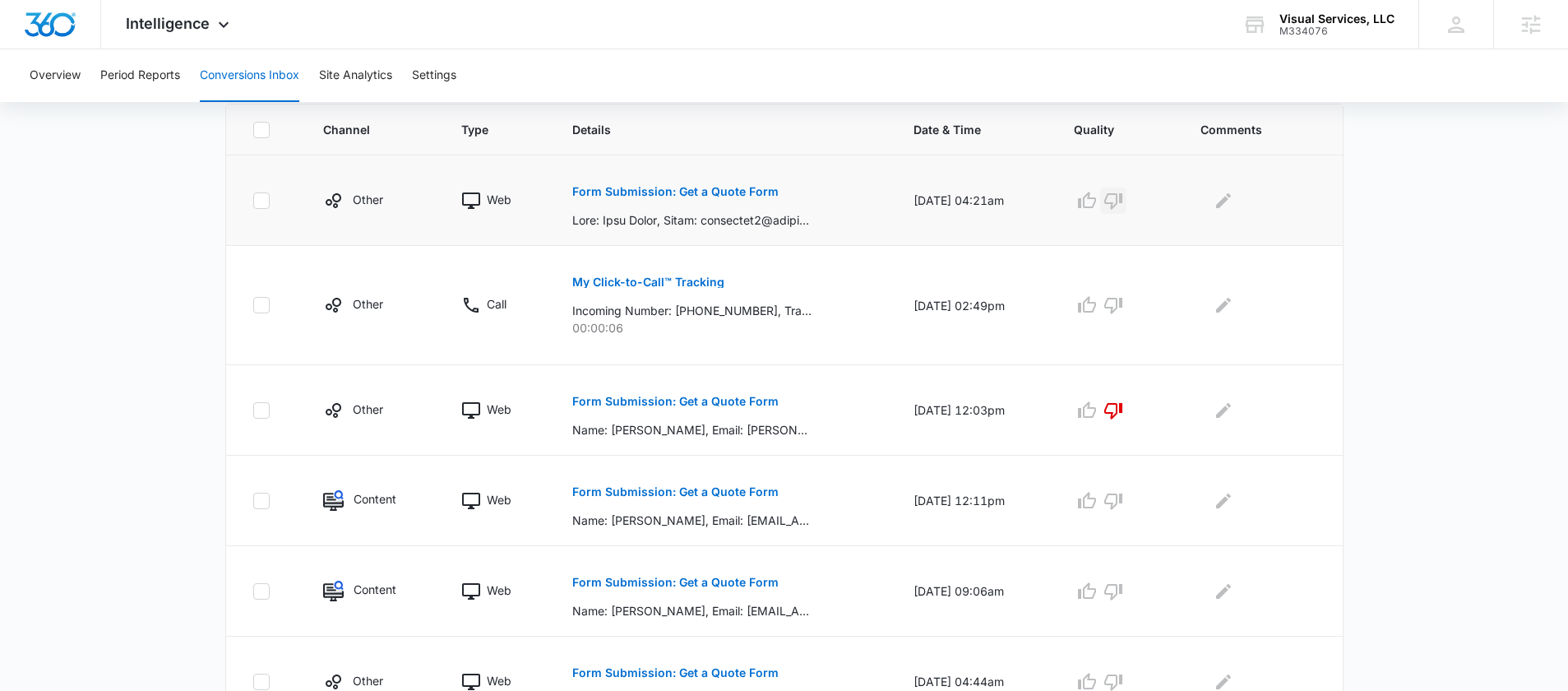
click at [1122, 199] on icon "button" at bounding box center [1114, 201] width 20 height 20
click at [1234, 200] on icon "Edit Comments" at bounding box center [1224, 201] width 20 height 20
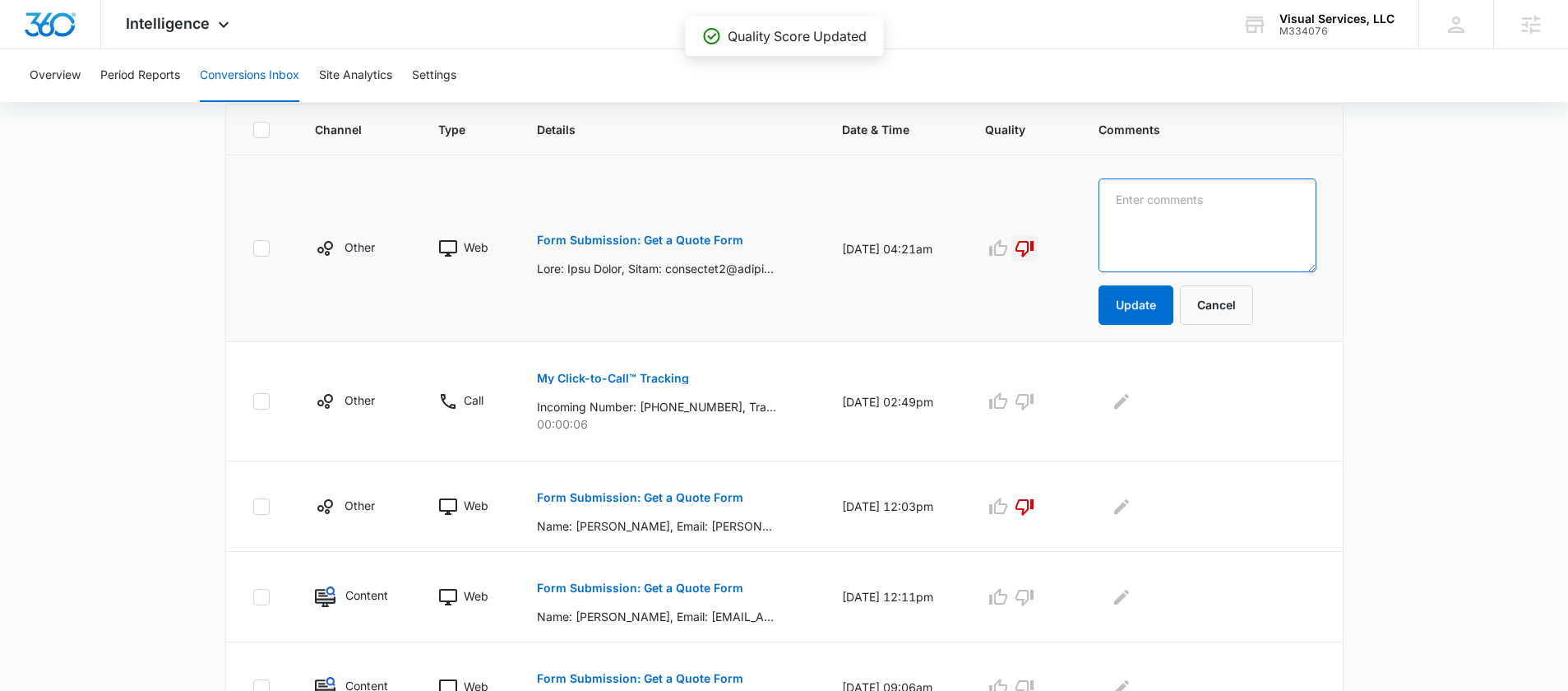
click at [1234, 200] on textarea at bounding box center [1207, 225] width 218 height 94
type textarea "SPAM"
click at [1172, 306] on button "Update" at bounding box center [1136, 305] width 75 height 39
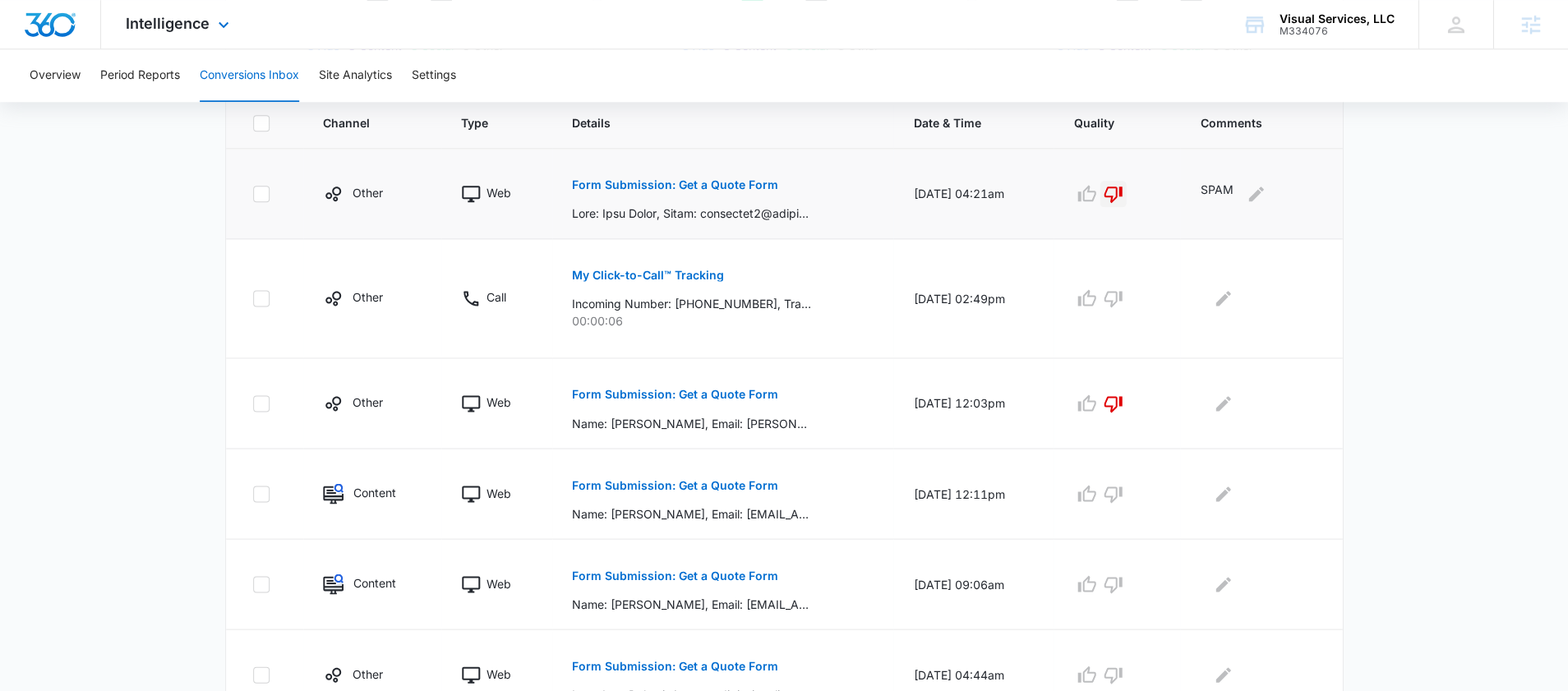
scroll to position [0, 0]
